Goal: Use online tool/utility: Use online tool/utility

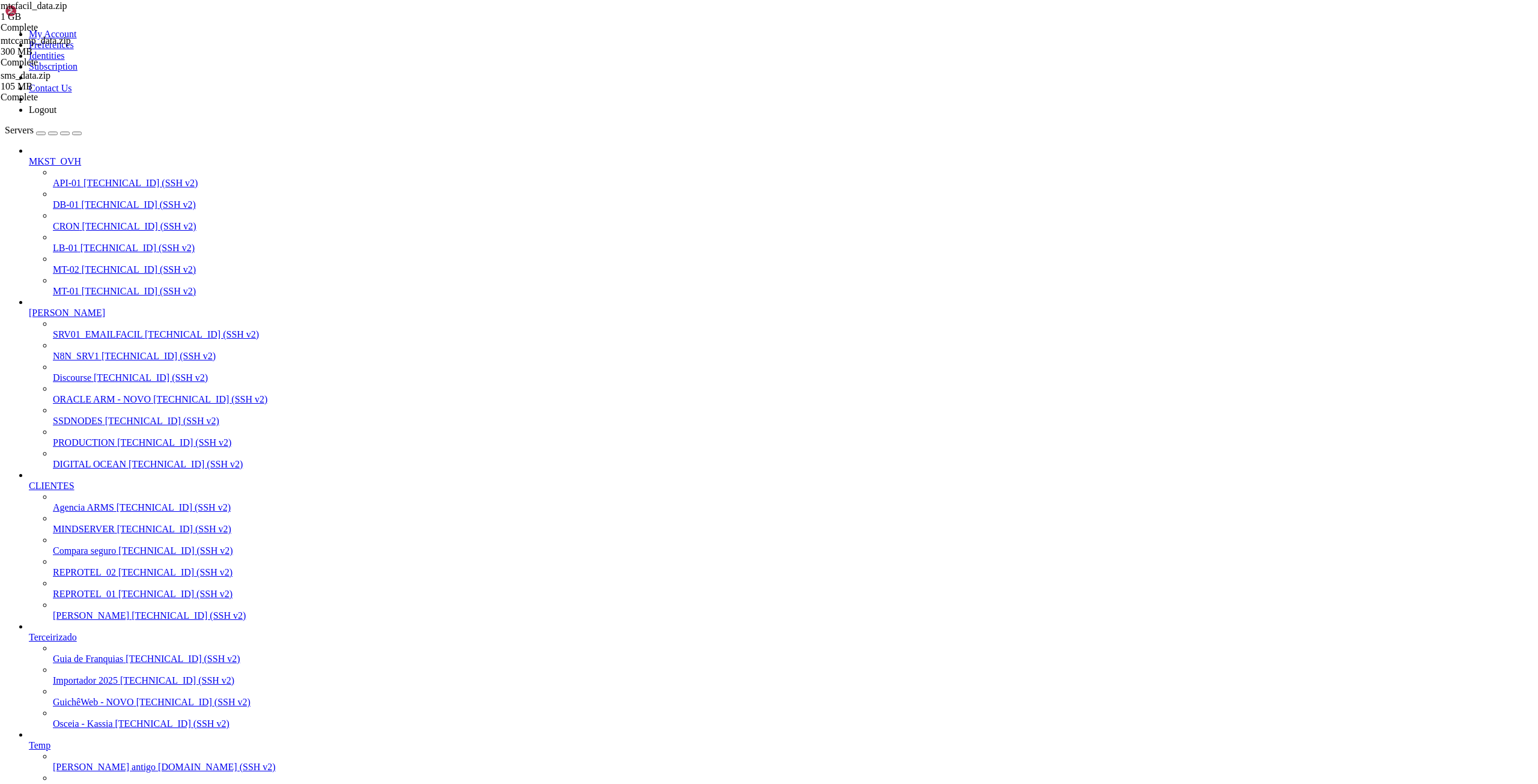
scroll to position [12, 2]
click at [153, 394] on span "[TECHNICAL_ID] (SSH v2)" at bounding box center [210, 398] width 114 height 10
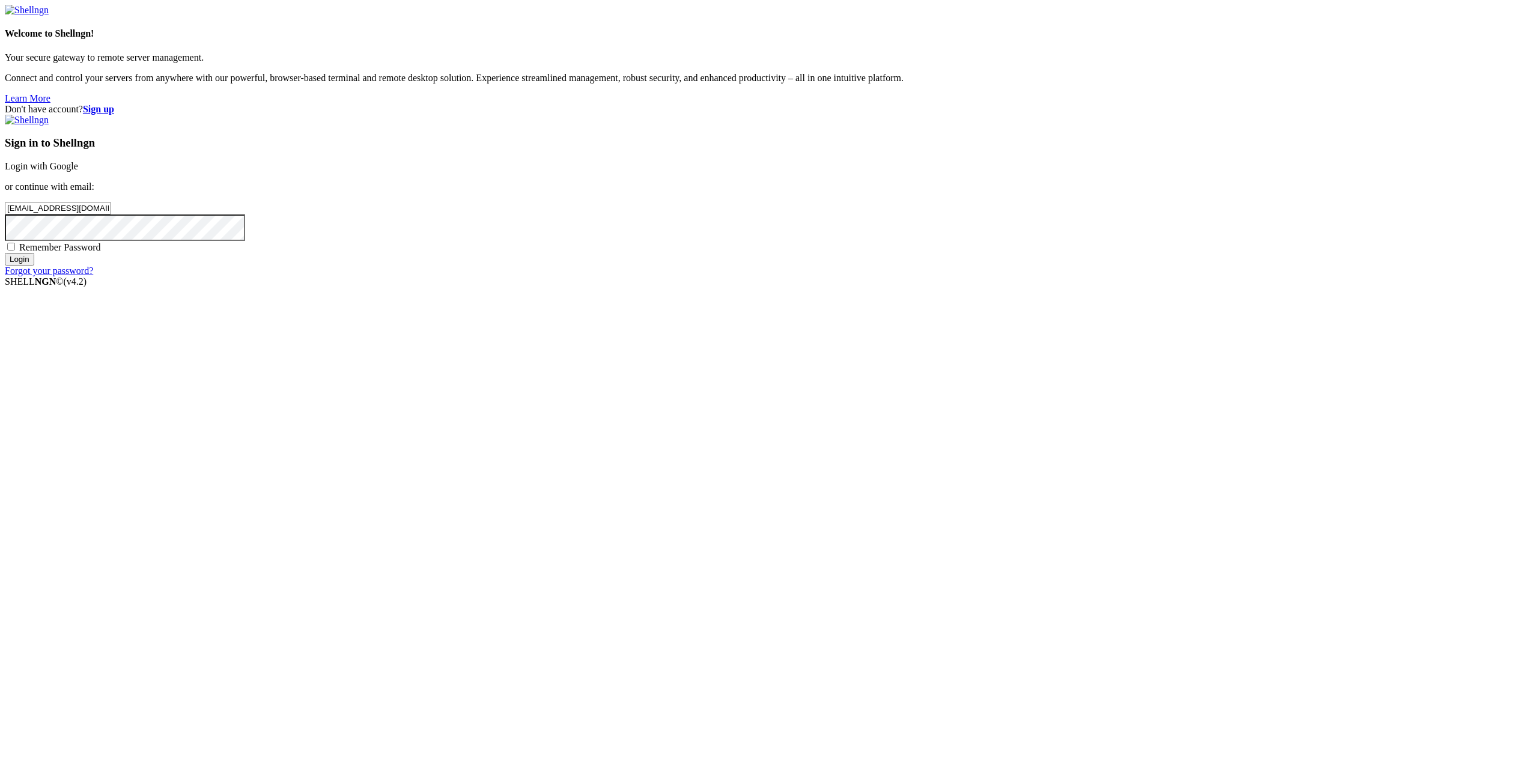
click at [34, 265] on input "Login" at bounding box center [19, 259] width 30 height 12
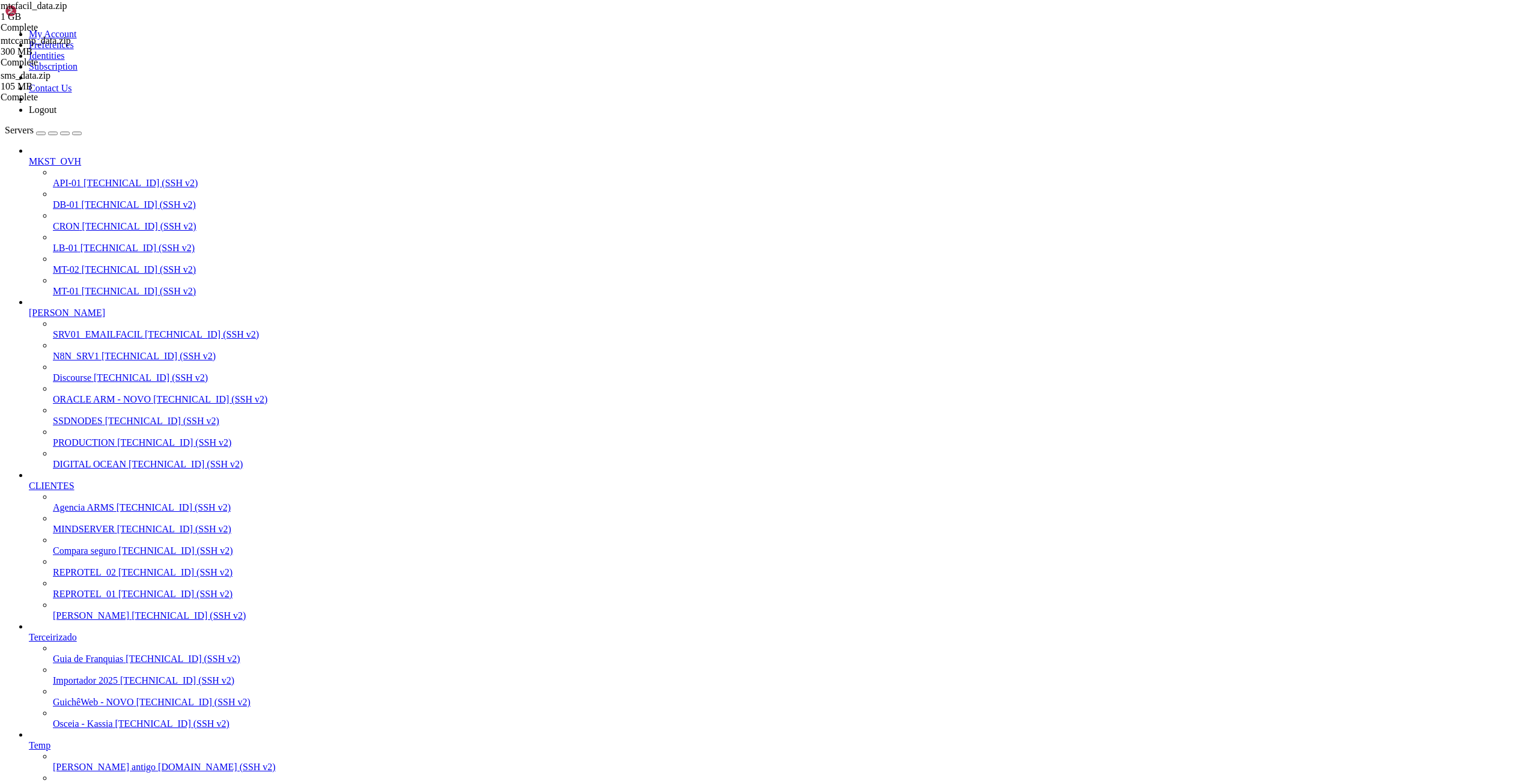
scroll to position [789565, 0]
type input "/root"
